Goal: Navigation & Orientation: Find specific page/section

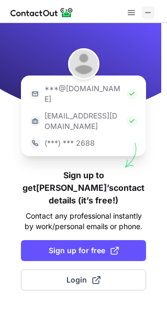
click at [144, 15] on span at bounding box center [148, 12] width 8 height 8
